Goal: Task Accomplishment & Management: Use online tool/utility

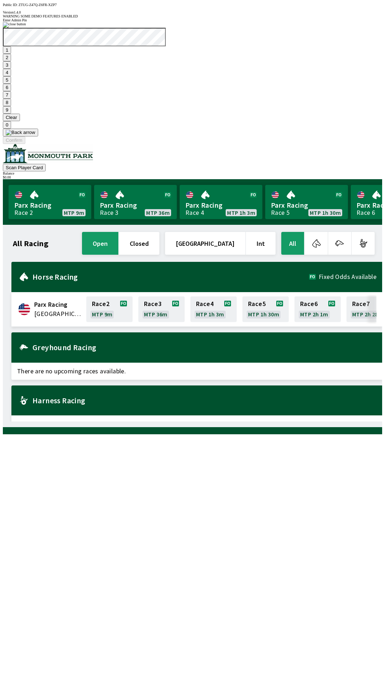
click at [11, 99] on button "7" at bounding box center [7, 94] width 8 height 7
click at [11, 69] on button "3" at bounding box center [7, 64] width 8 height 7
click at [25, 144] on button "Confirm" at bounding box center [14, 139] width 22 height 7
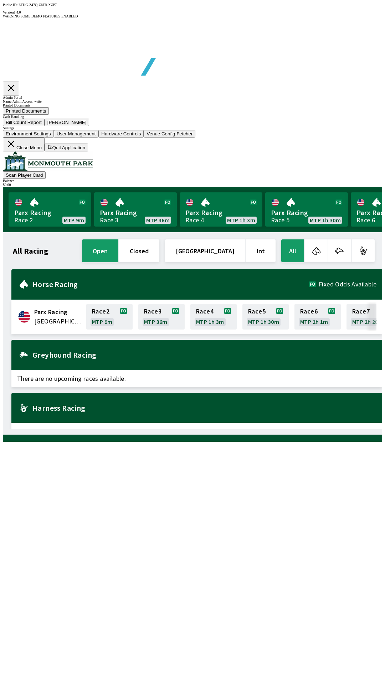
click at [45, 126] on button "Bill Count Report" at bounding box center [24, 122] width 42 height 7
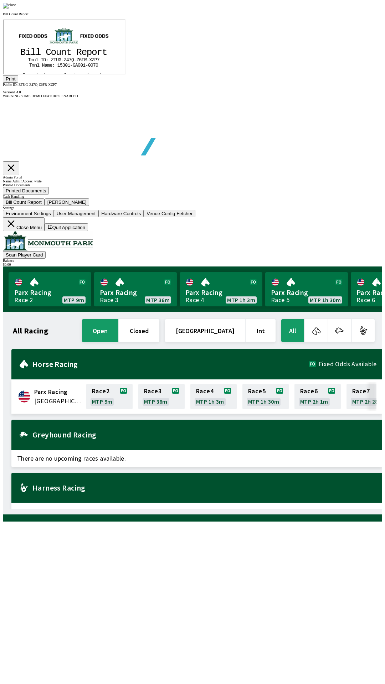
click at [43, 161] on tspan "." at bounding box center [44, 161] width 3 height 5
click at [23, 86] on icon "@import url("[URL][DOMAIN_NAME]"); B i l l C o u n t R e p o r t T m n l I D : …" at bounding box center [63, 139] width 97 height 194
click at [18, 83] on button "Print" at bounding box center [10, 78] width 15 height 7
click at [16, 9] on img at bounding box center [9, 6] width 13 height 6
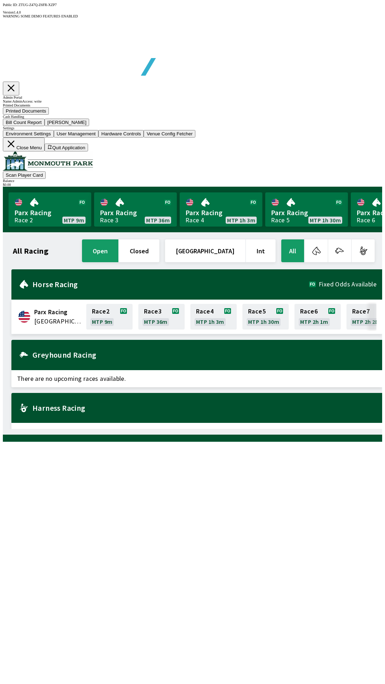
click at [89, 126] on button "[PERSON_NAME]" at bounding box center [67, 122] width 45 height 7
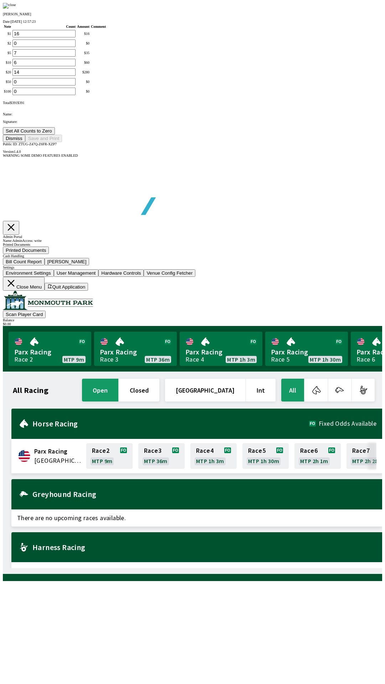
click at [55, 135] on button "Set All Counts to Zero" at bounding box center [29, 130] width 52 height 7
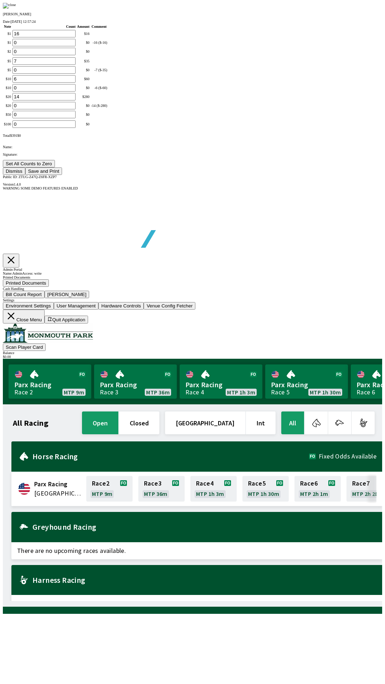
click at [62, 175] on button "Save and Print" at bounding box center [43, 170] width 37 height 7
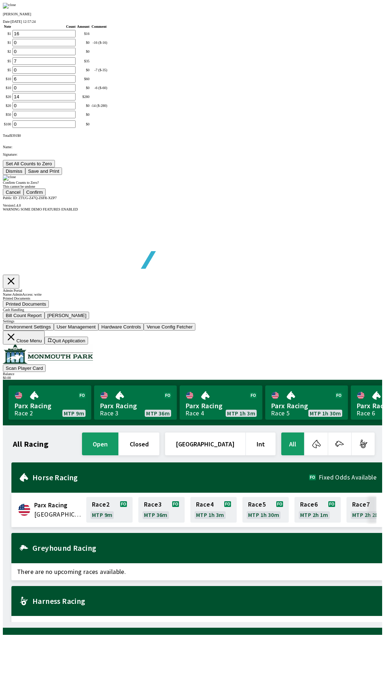
click at [46, 196] on button "Confirm" at bounding box center [35, 191] width 22 height 7
click at [16, 181] on img at bounding box center [9, 178] width 13 height 6
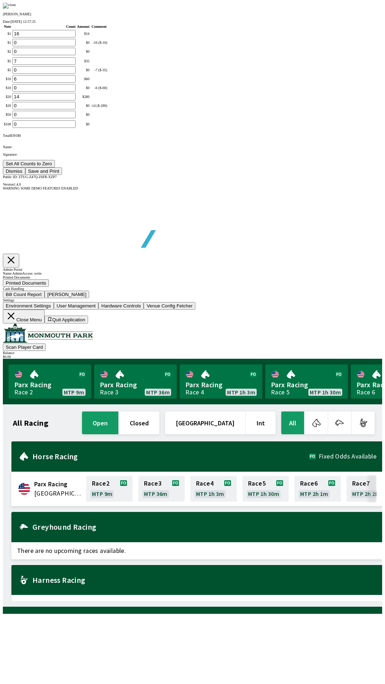
type input "0"
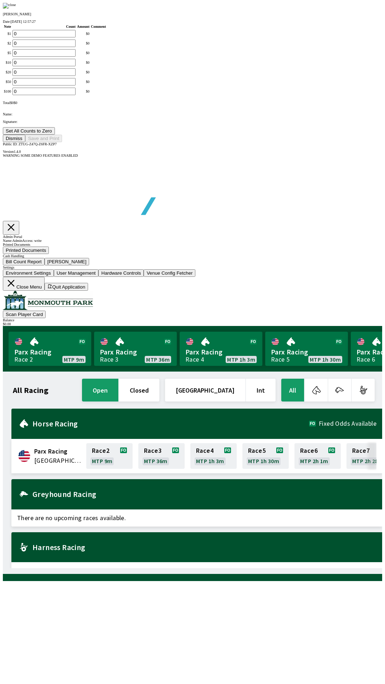
click at [25, 142] on button "Dismiss" at bounding box center [14, 138] width 22 height 7
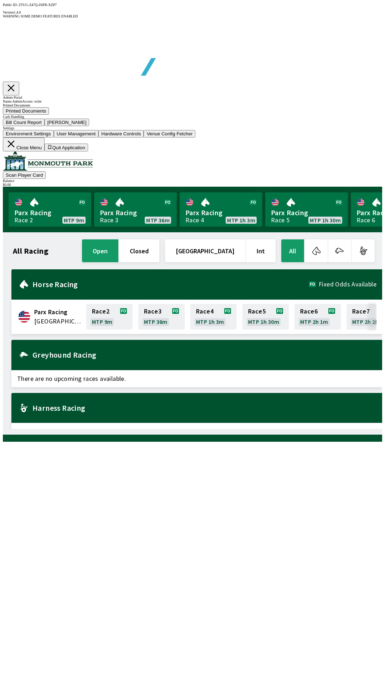
click at [45, 151] on button "Close Menu" at bounding box center [24, 144] width 42 height 14
